Goal: Task Accomplishment & Management: Manage account settings

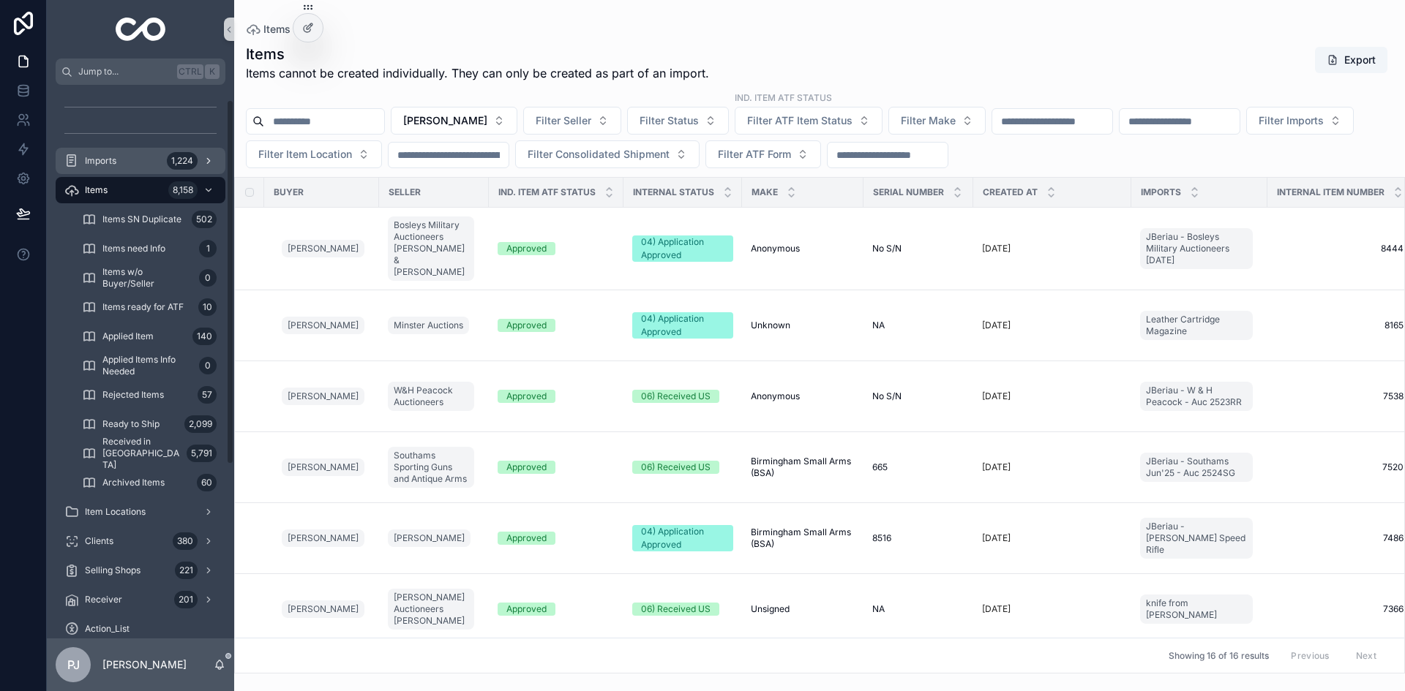
scroll to position [23, 0]
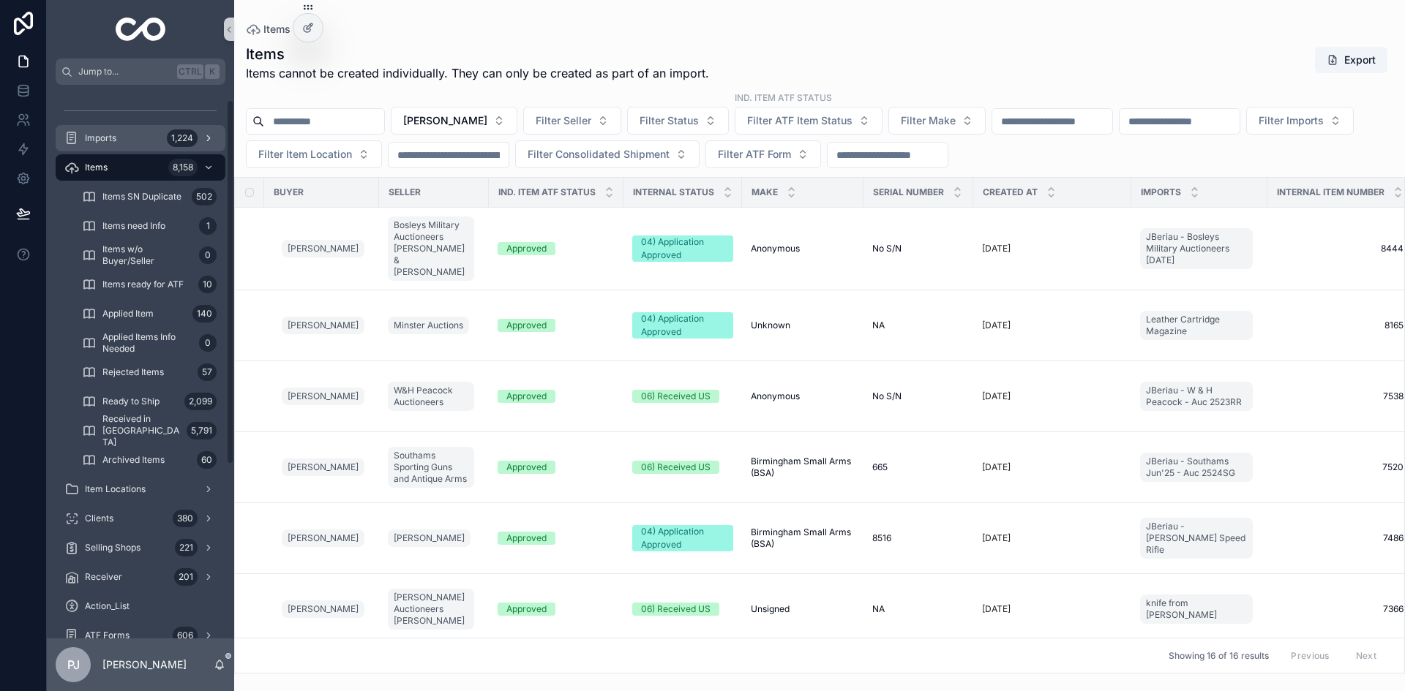
drag, startPoint x: 104, startPoint y: 161, endPoint x: 177, endPoint y: 139, distance: 76.4
click at [104, 161] on div "Items 8,158" at bounding box center [140, 167] width 152 height 23
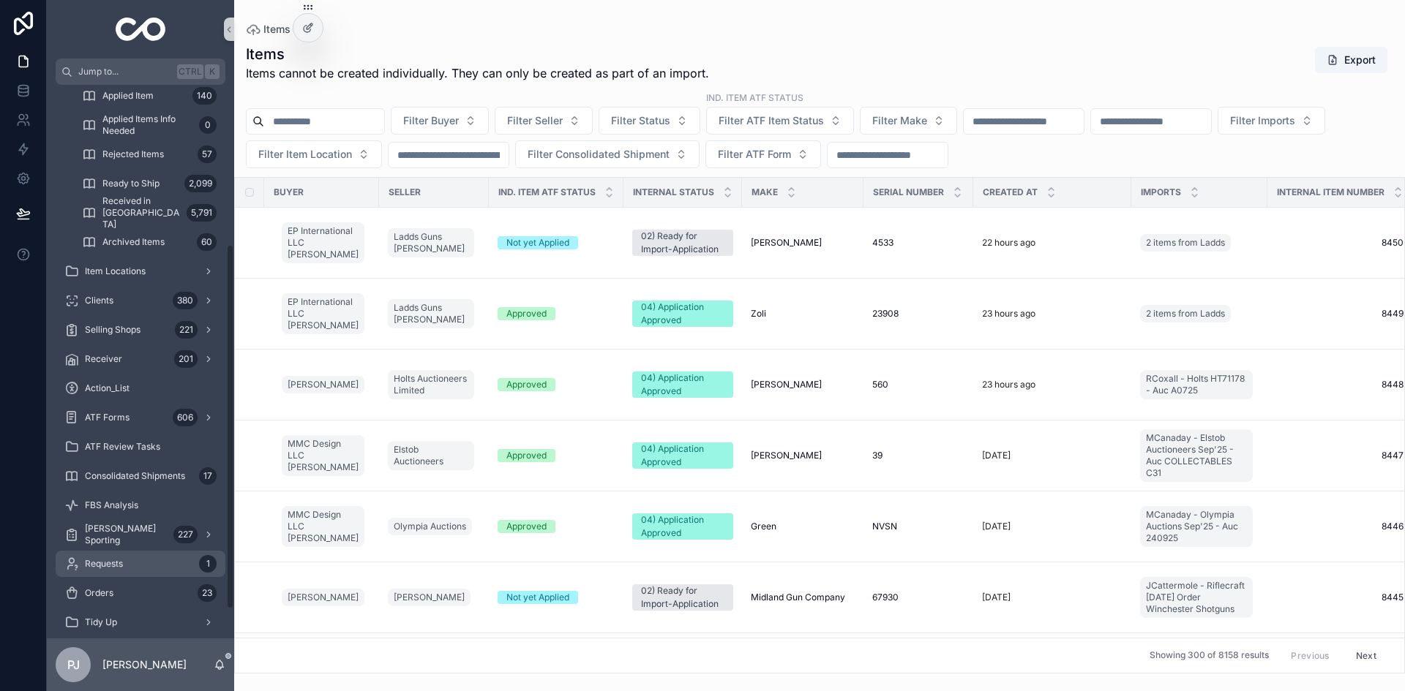
scroll to position [242, 0]
click at [127, 538] on span "[PERSON_NAME] Sporting" at bounding box center [126, 533] width 83 height 23
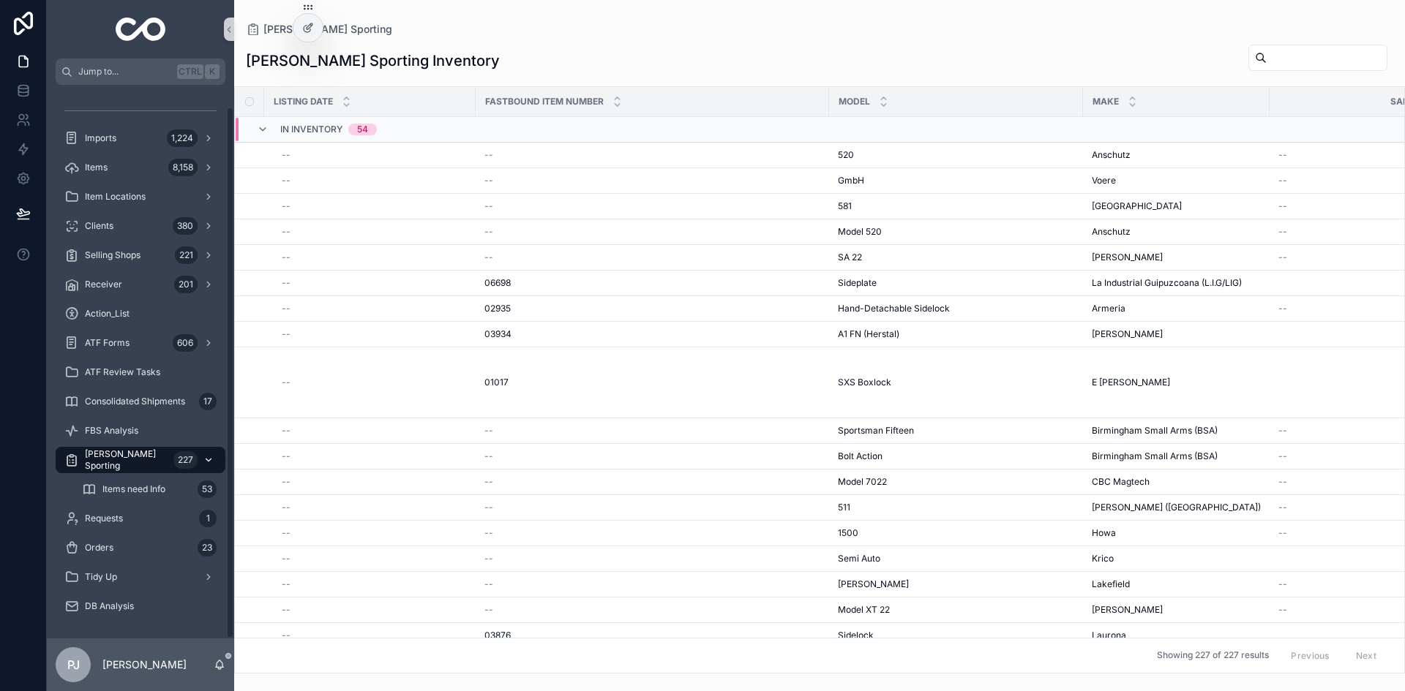
scroll to position [23, 0]
click at [1266, 64] on input "scrollable content" at bounding box center [1326, 58] width 120 height 20
type input "****"
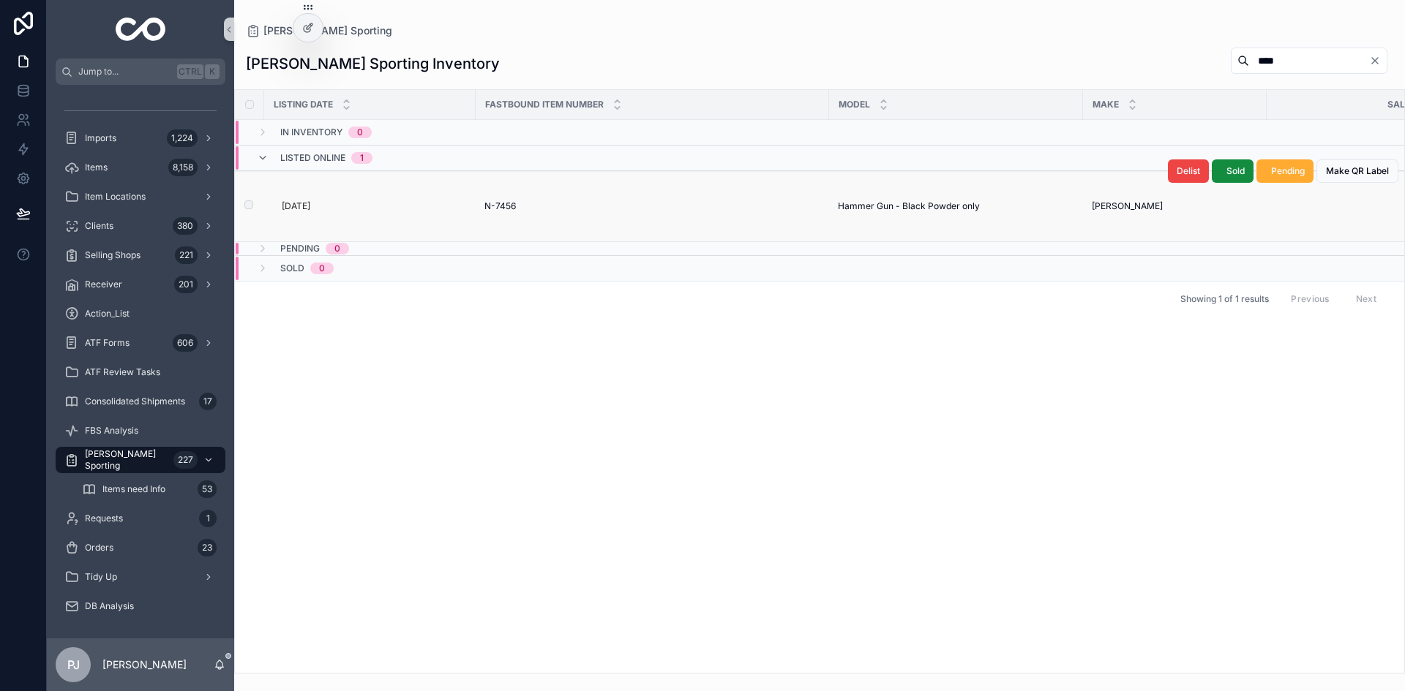
click at [512, 210] on span "N-7456" at bounding box center [499, 206] width 31 height 12
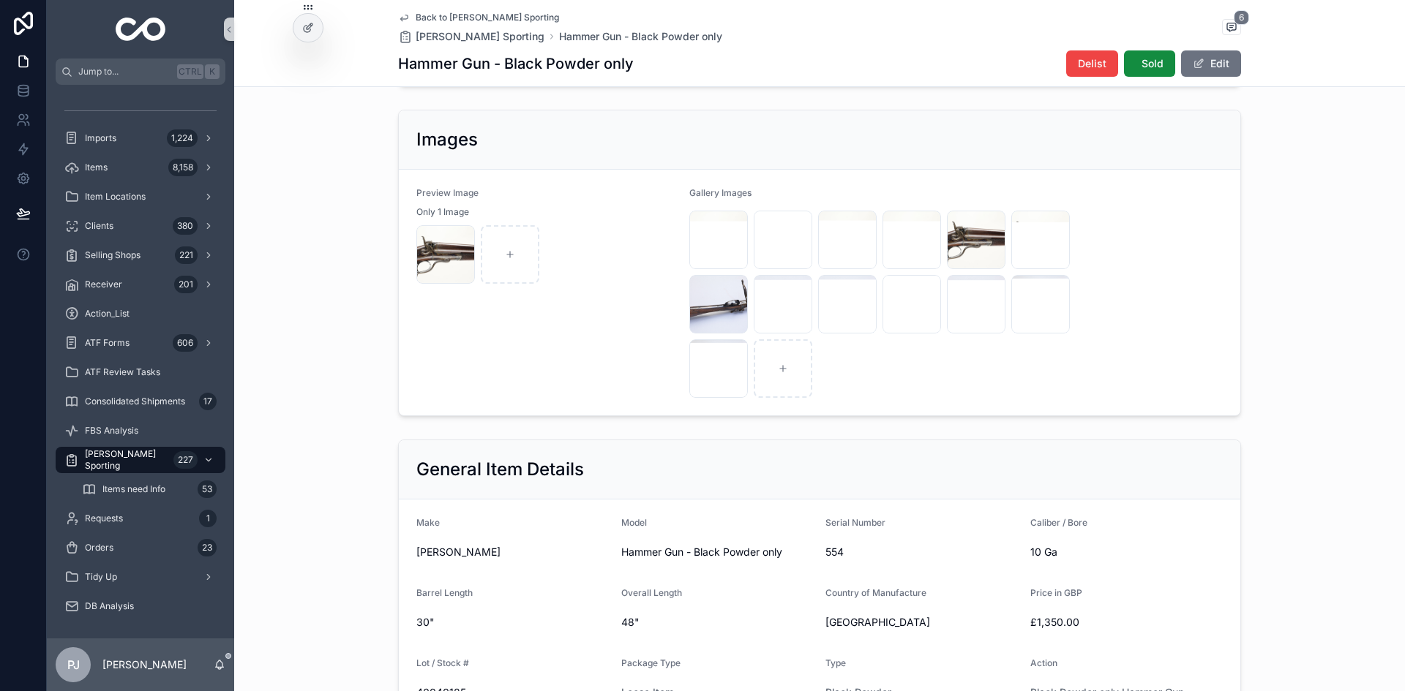
scroll to position [219, 0]
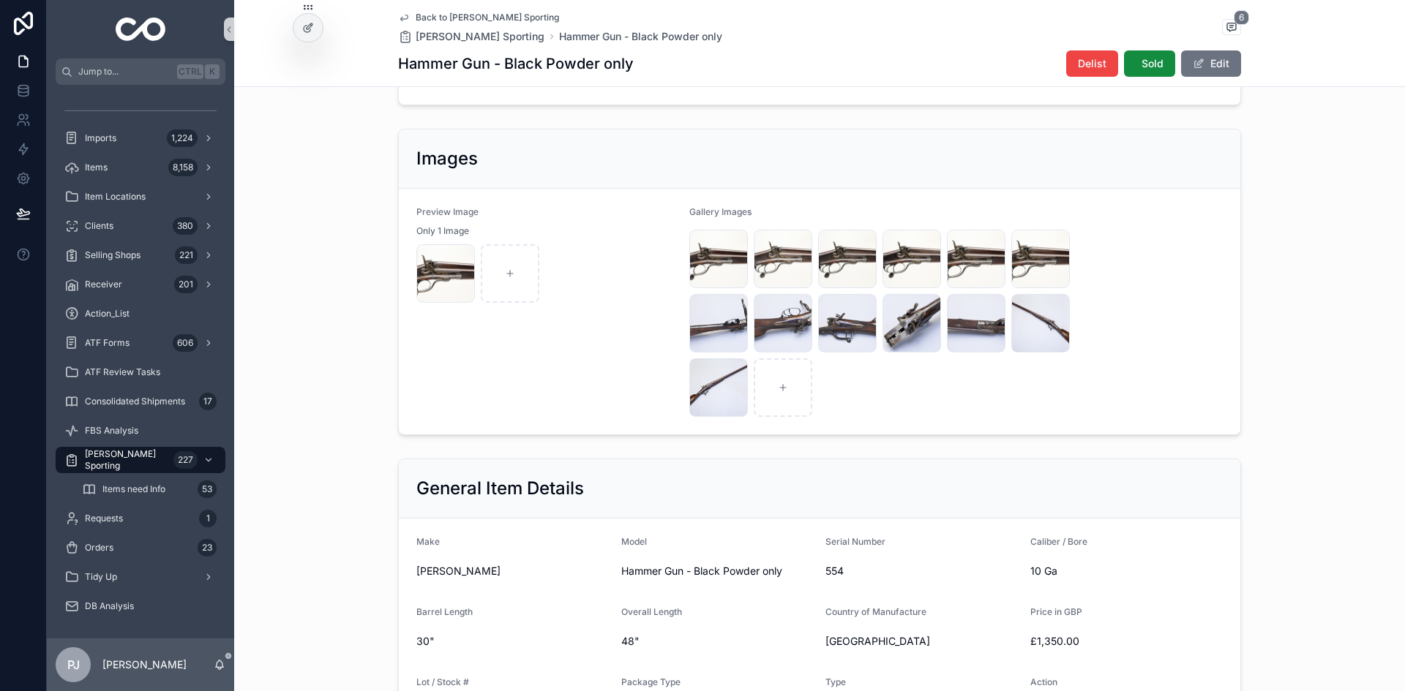
drag, startPoint x: 1078, startPoint y: 68, endPoint x: 1114, endPoint y: 92, distance: 43.8
click at [1078, 68] on span "Delist" at bounding box center [1092, 63] width 29 height 15
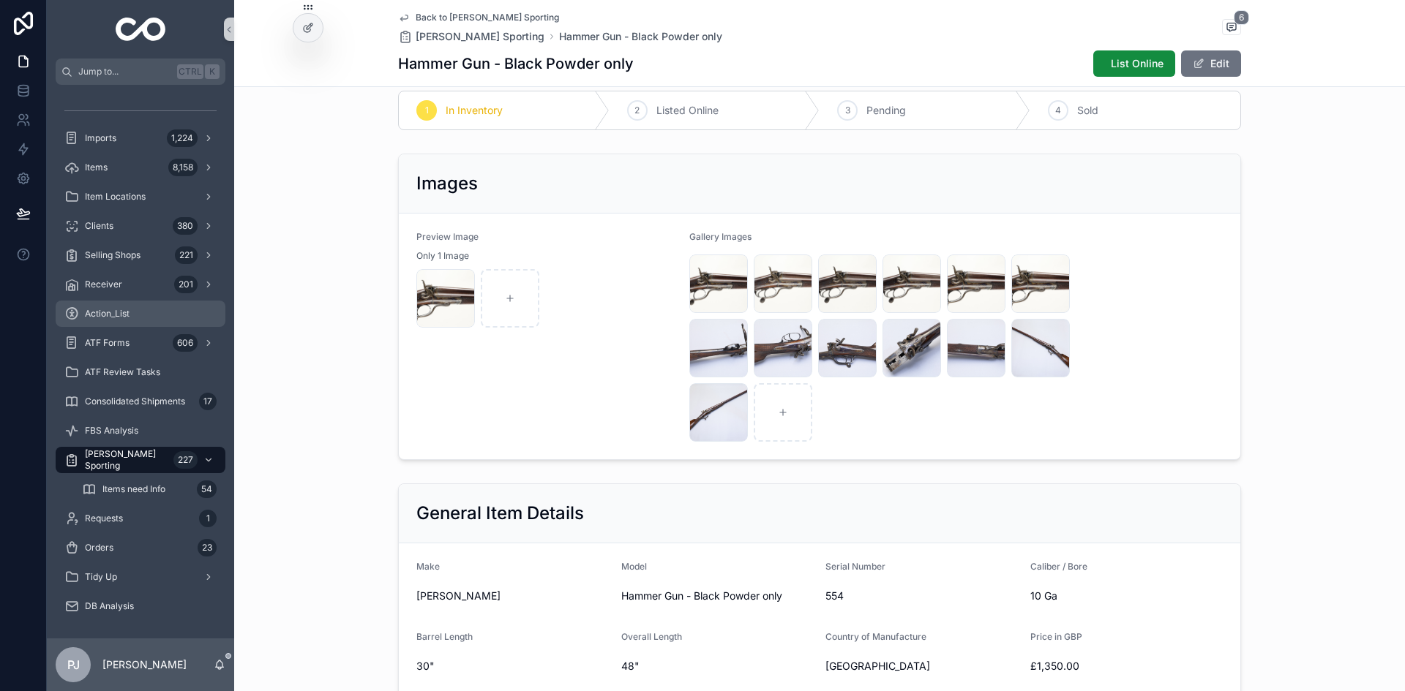
scroll to position [0, 0]
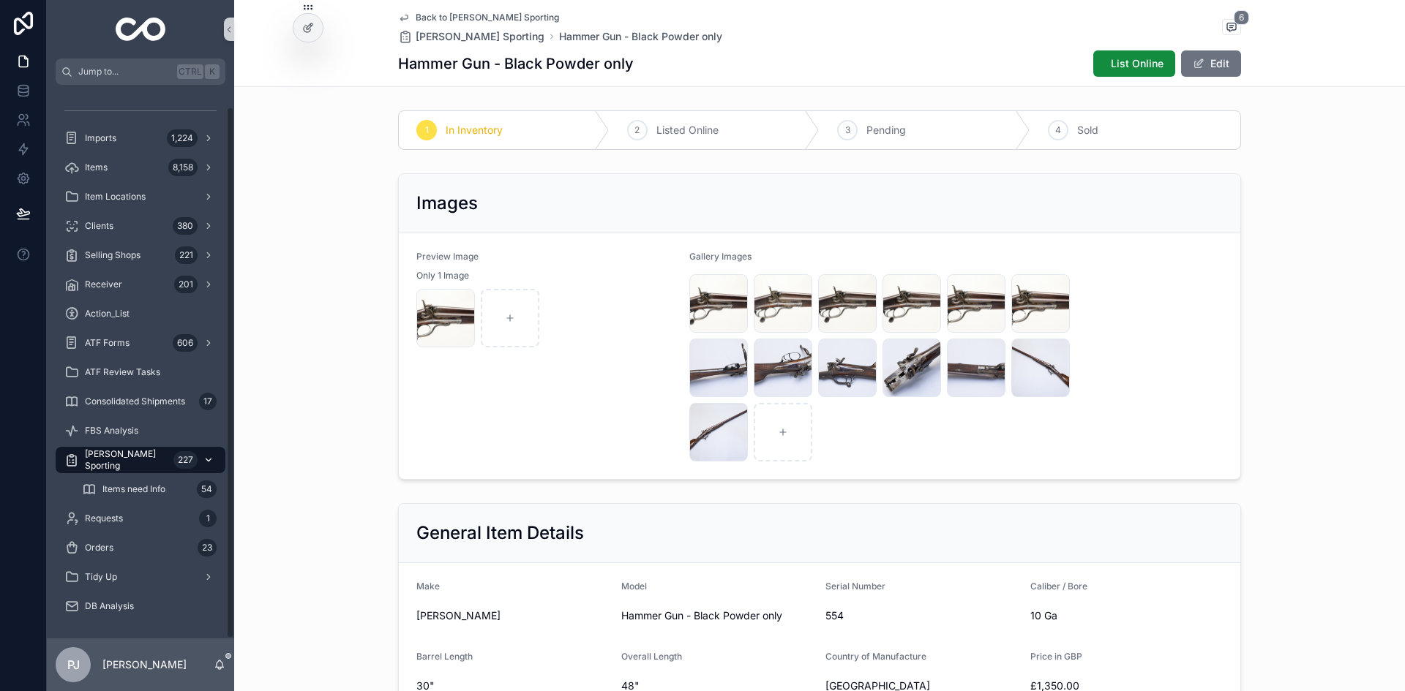
click at [119, 452] on span "[PERSON_NAME] Sporting" at bounding box center [126, 459] width 83 height 23
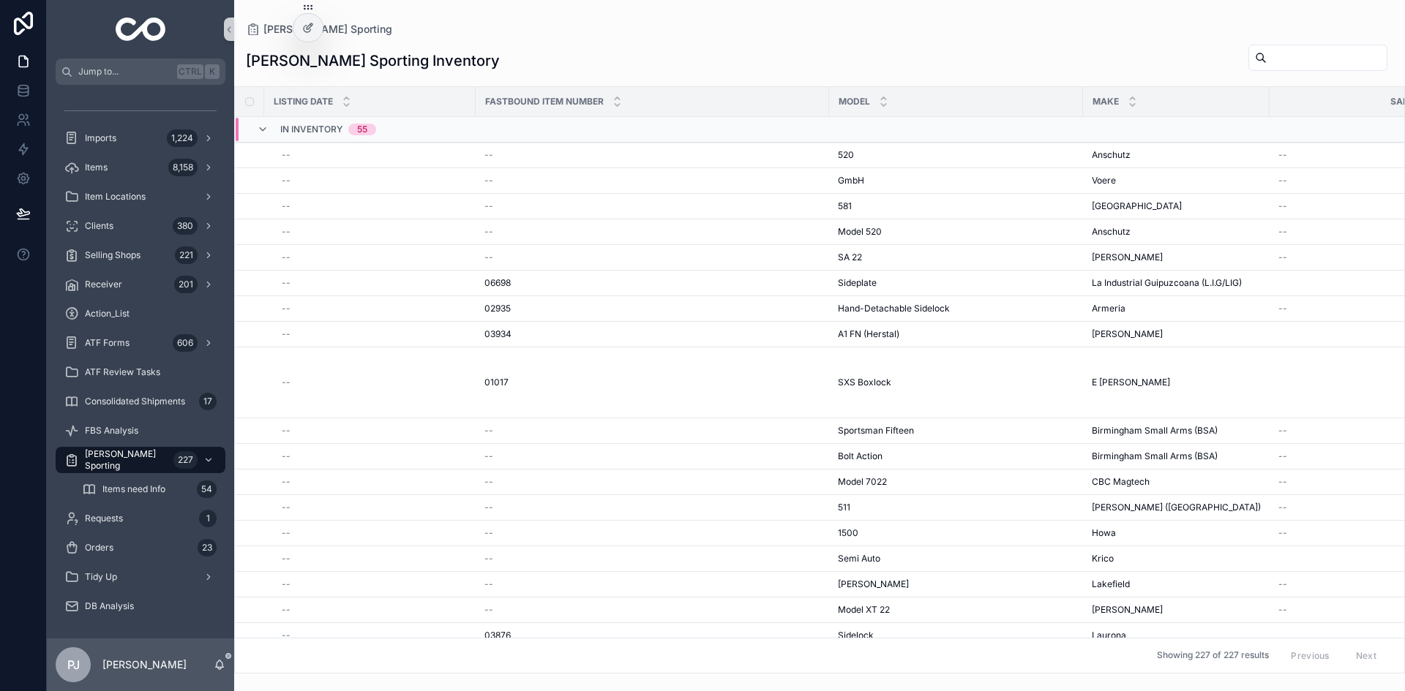
click at [1293, 64] on input "scrollable content" at bounding box center [1326, 58] width 120 height 20
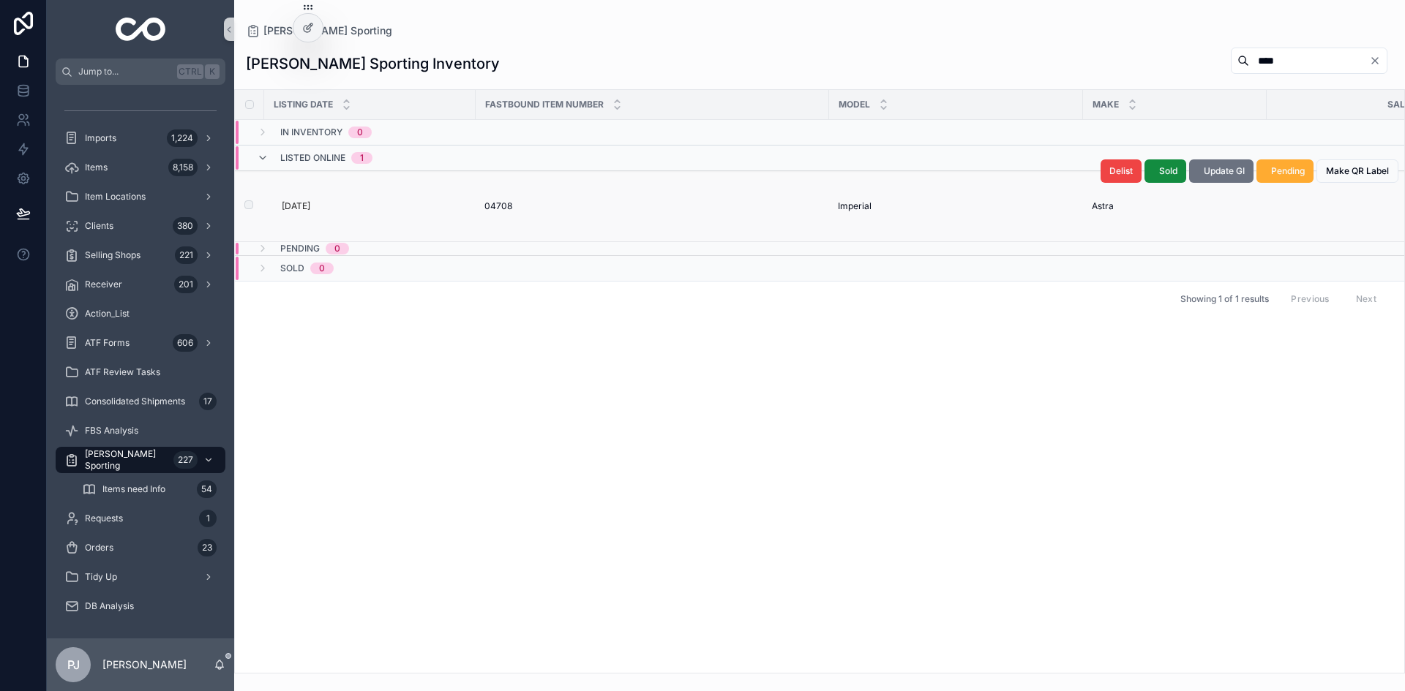
type input "****"
click at [563, 206] on div "04708 04708" at bounding box center [652, 206] width 336 height 12
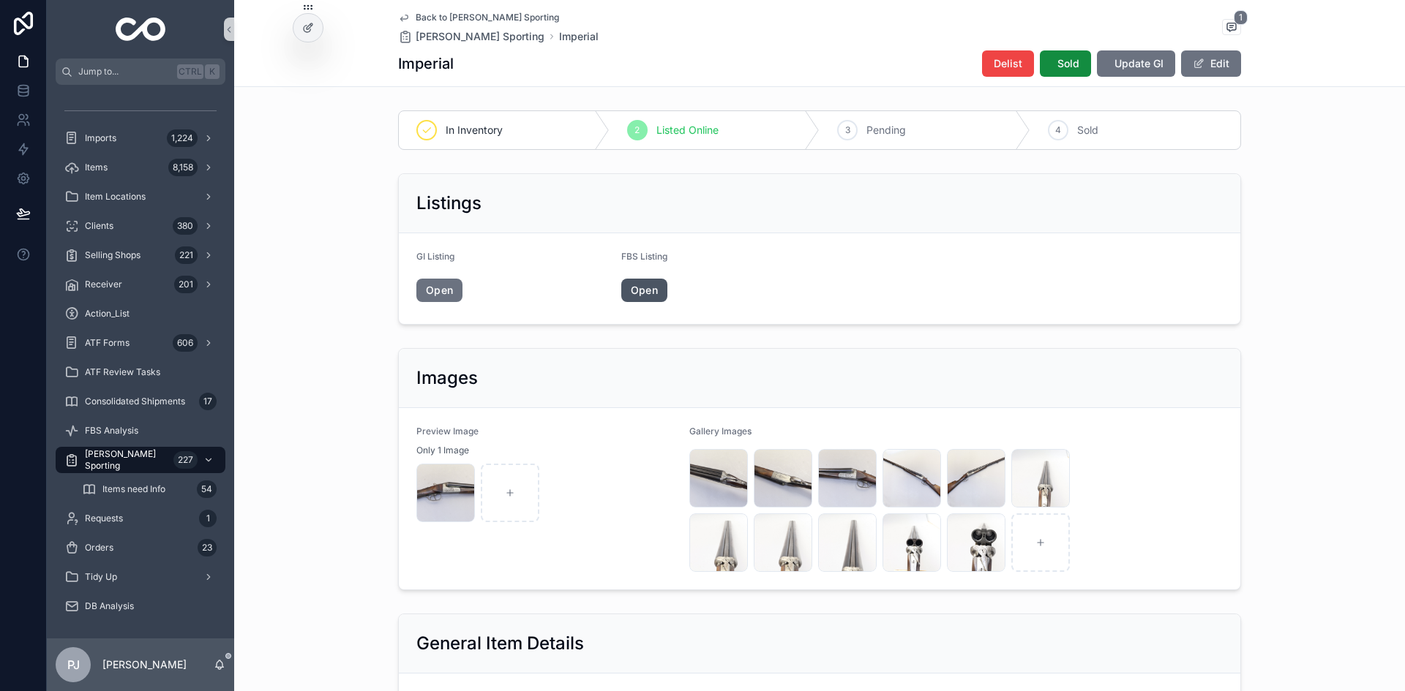
click at [636, 286] on link "Open" at bounding box center [644, 290] width 46 height 23
click at [115, 454] on span "[PERSON_NAME] Sporting" at bounding box center [126, 459] width 83 height 23
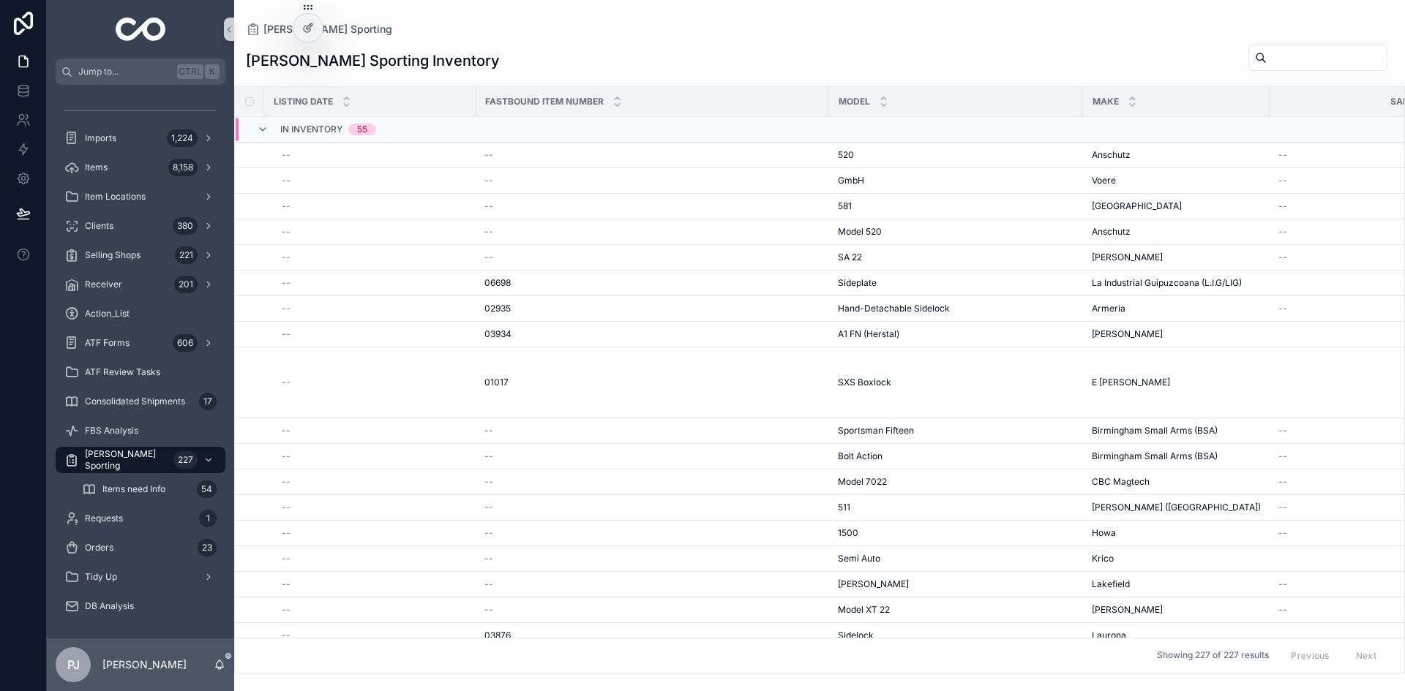
click at [1271, 56] on input "scrollable content" at bounding box center [1326, 58] width 120 height 20
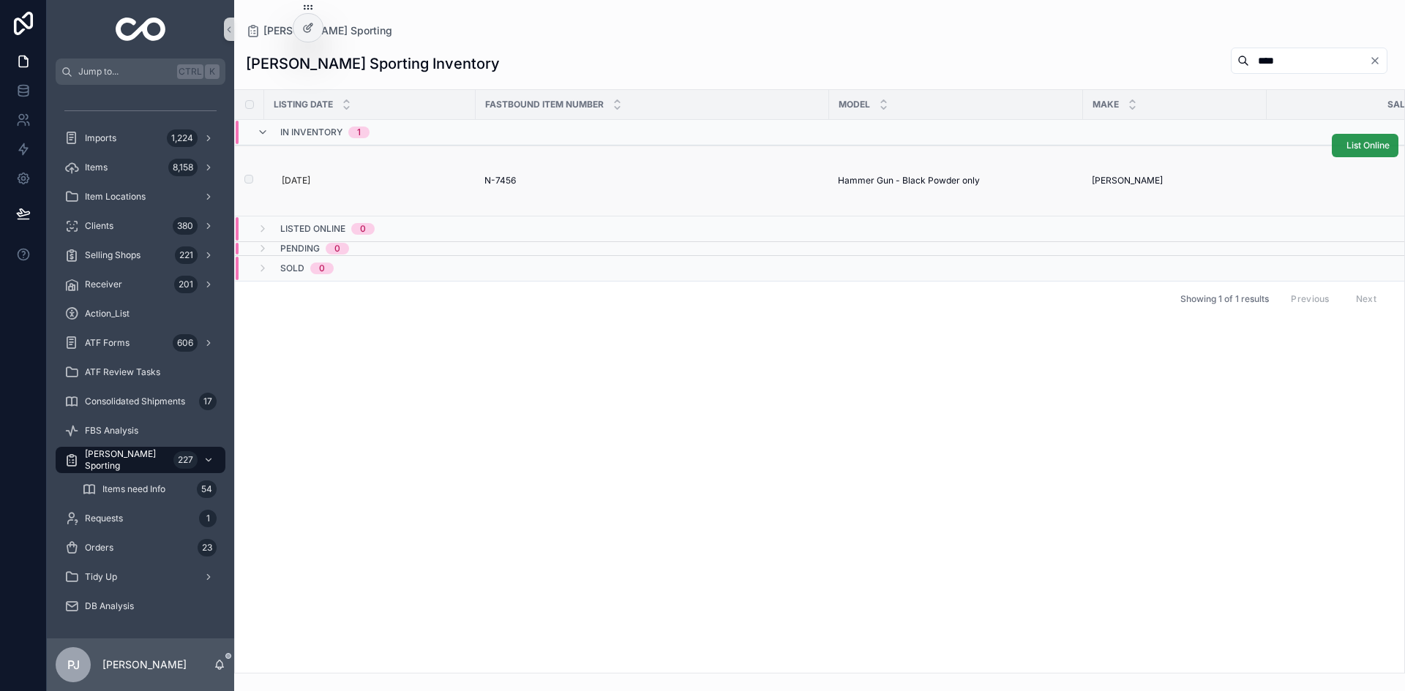
click at [1357, 147] on span "List Online" at bounding box center [1367, 146] width 43 height 12
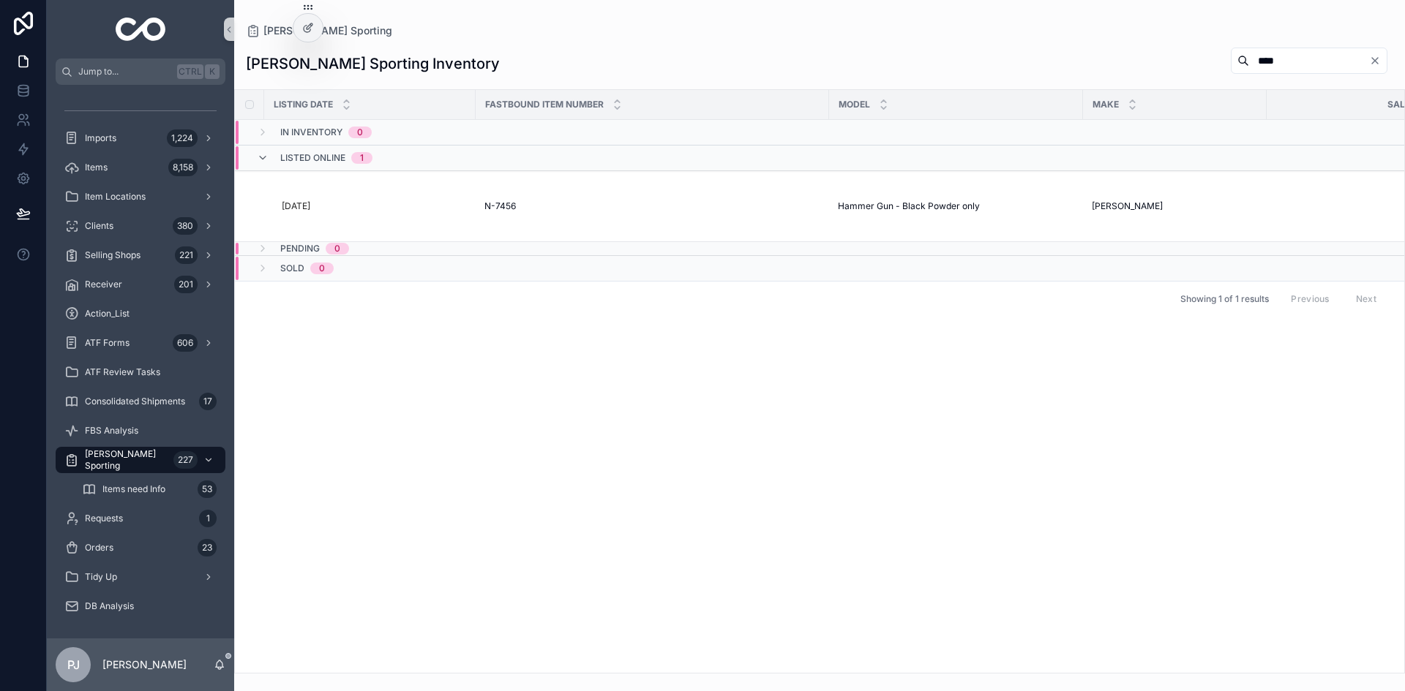
click at [1250, 65] on input "****" at bounding box center [1309, 60] width 120 height 20
type input "*"
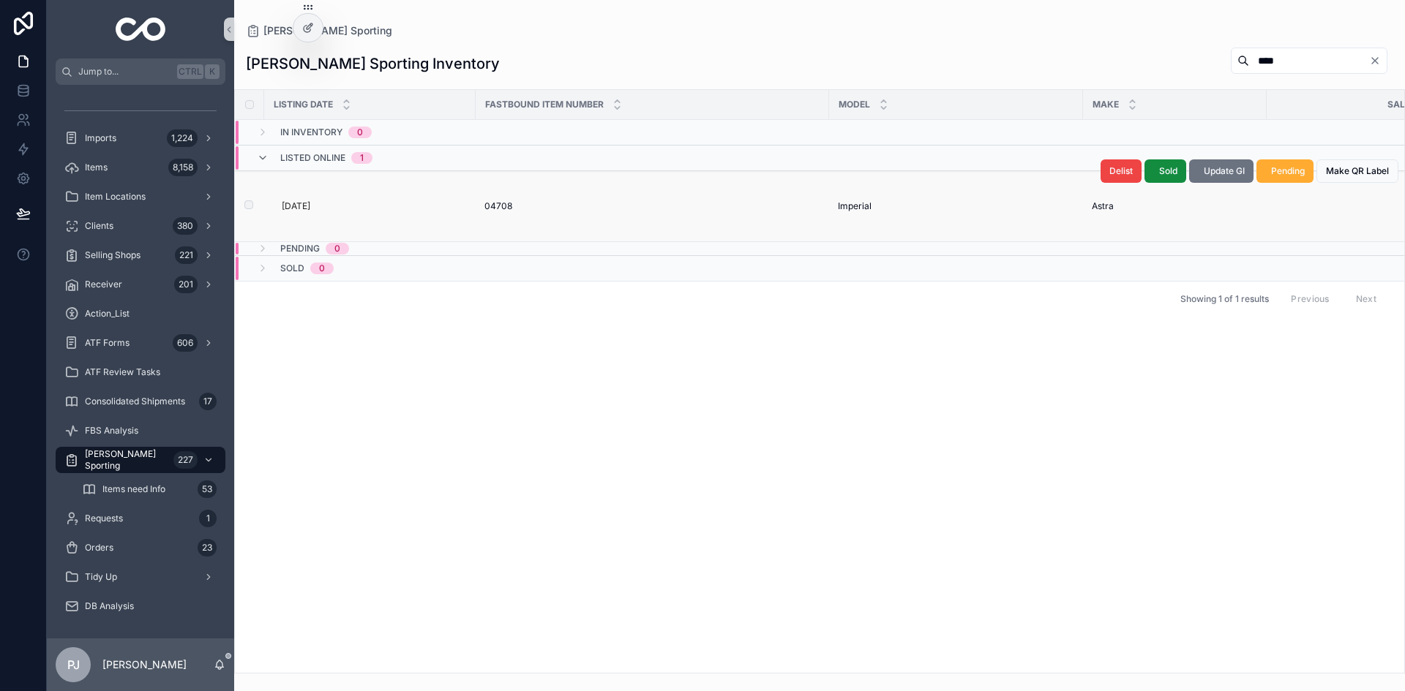
type input "****"
click at [511, 205] on div "04708 04708" at bounding box center [652, 206] width 336 height 12
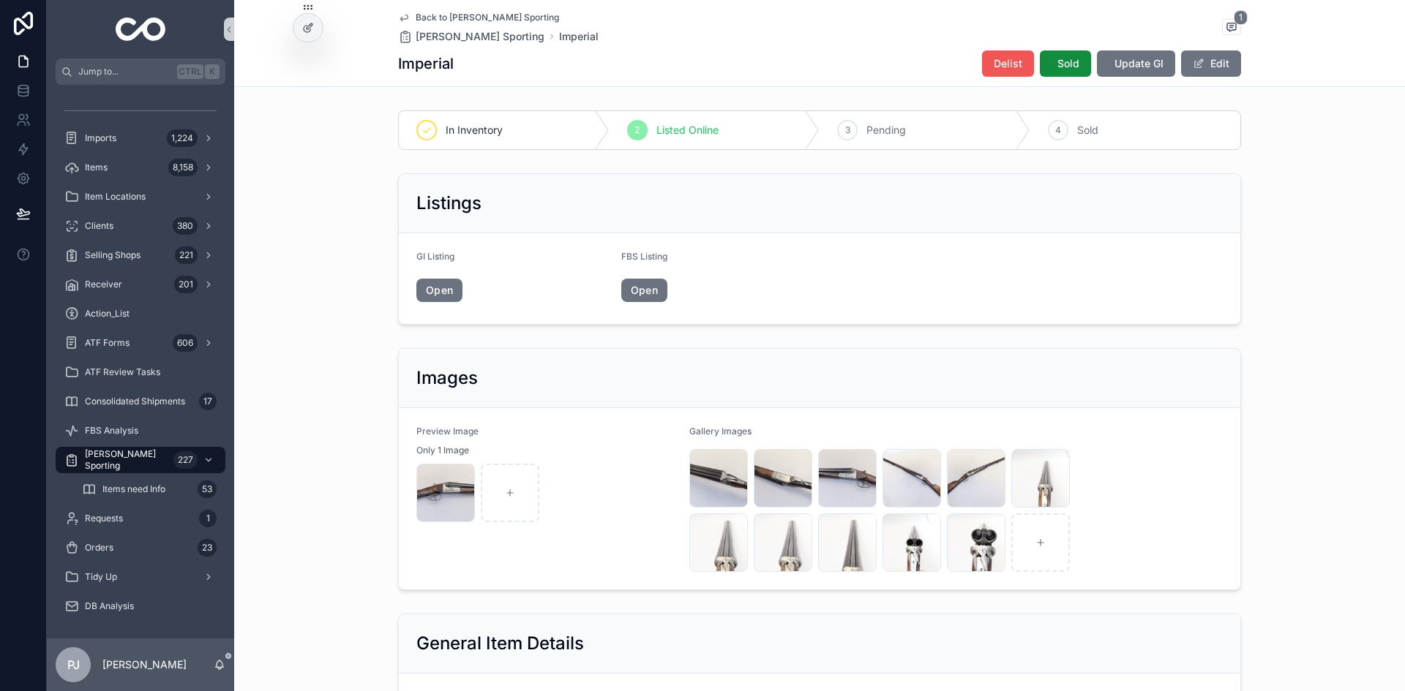
click at [998, 68] on span "Delist" at bounding box center [1008, 63] width 29 height 15
